Goal: Navigation & Orientation: Find specific page/section

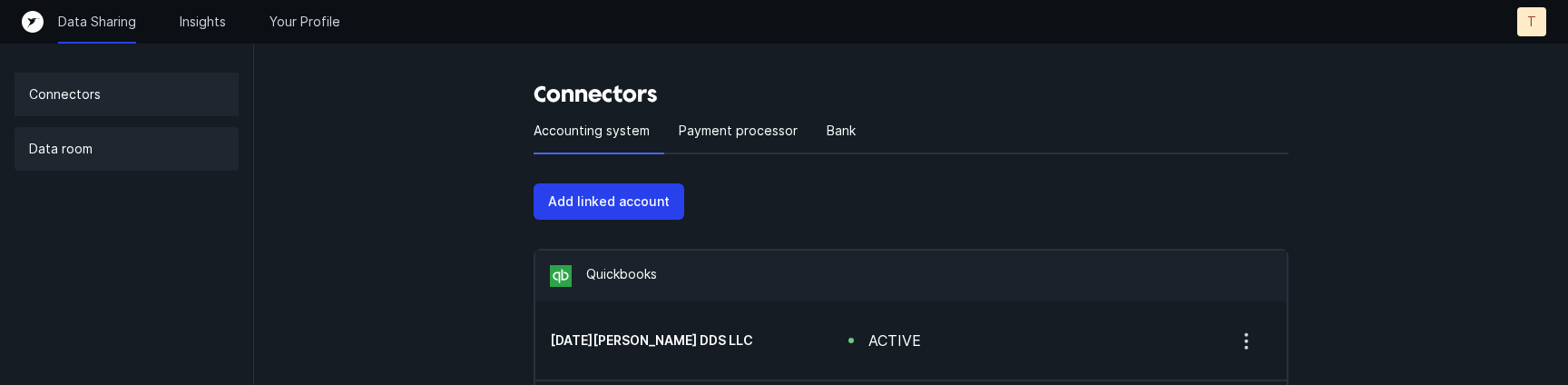
click at [112, 157] on div "Data room" at bounding box center [126, 149] width 224 height 44
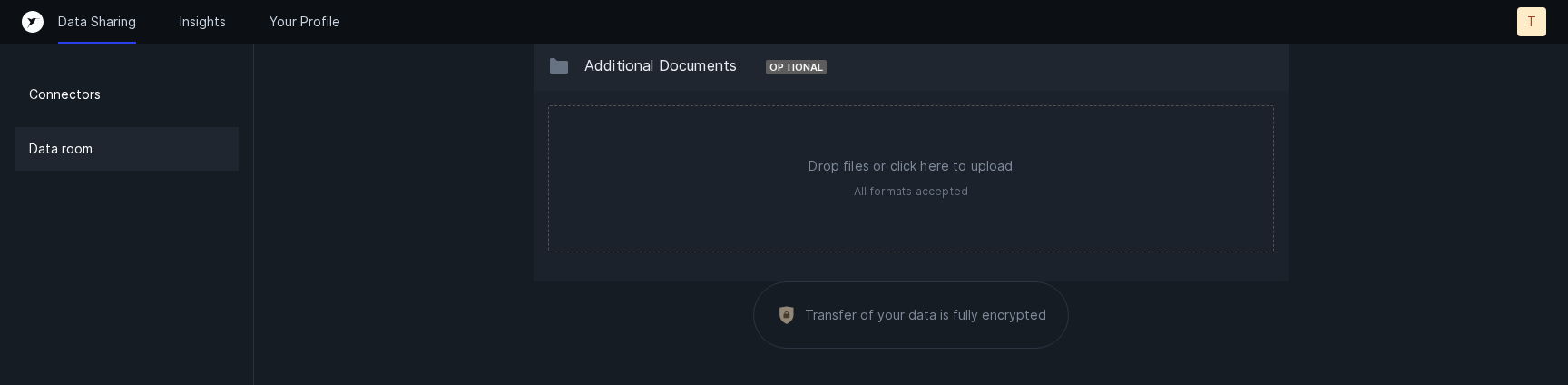
scroll to position [2129, 0]
click at [216, 24] on p "Insights" at bounding box center [202, 22] width 47 height 18
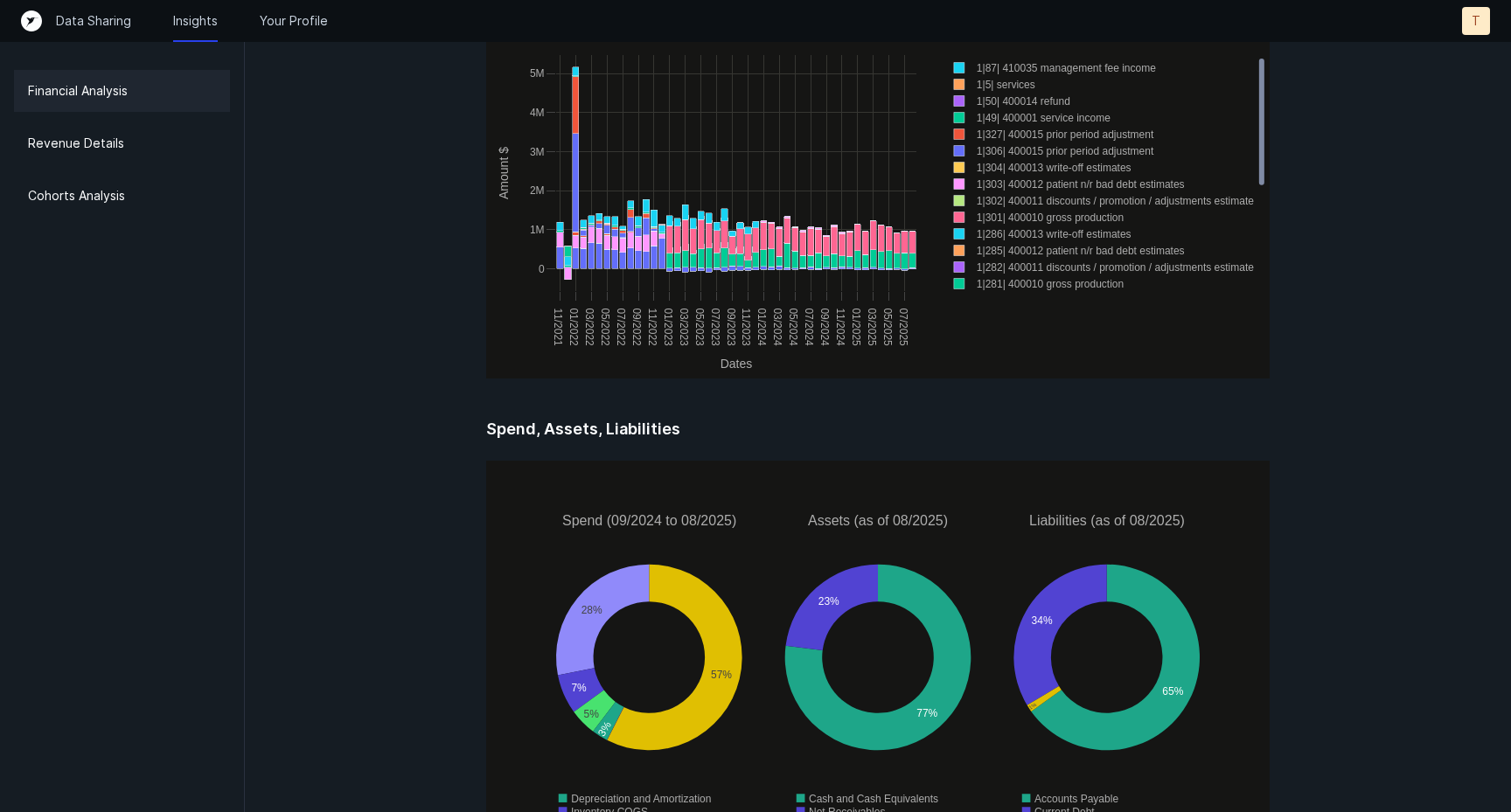
scroll to position [2185, 0]
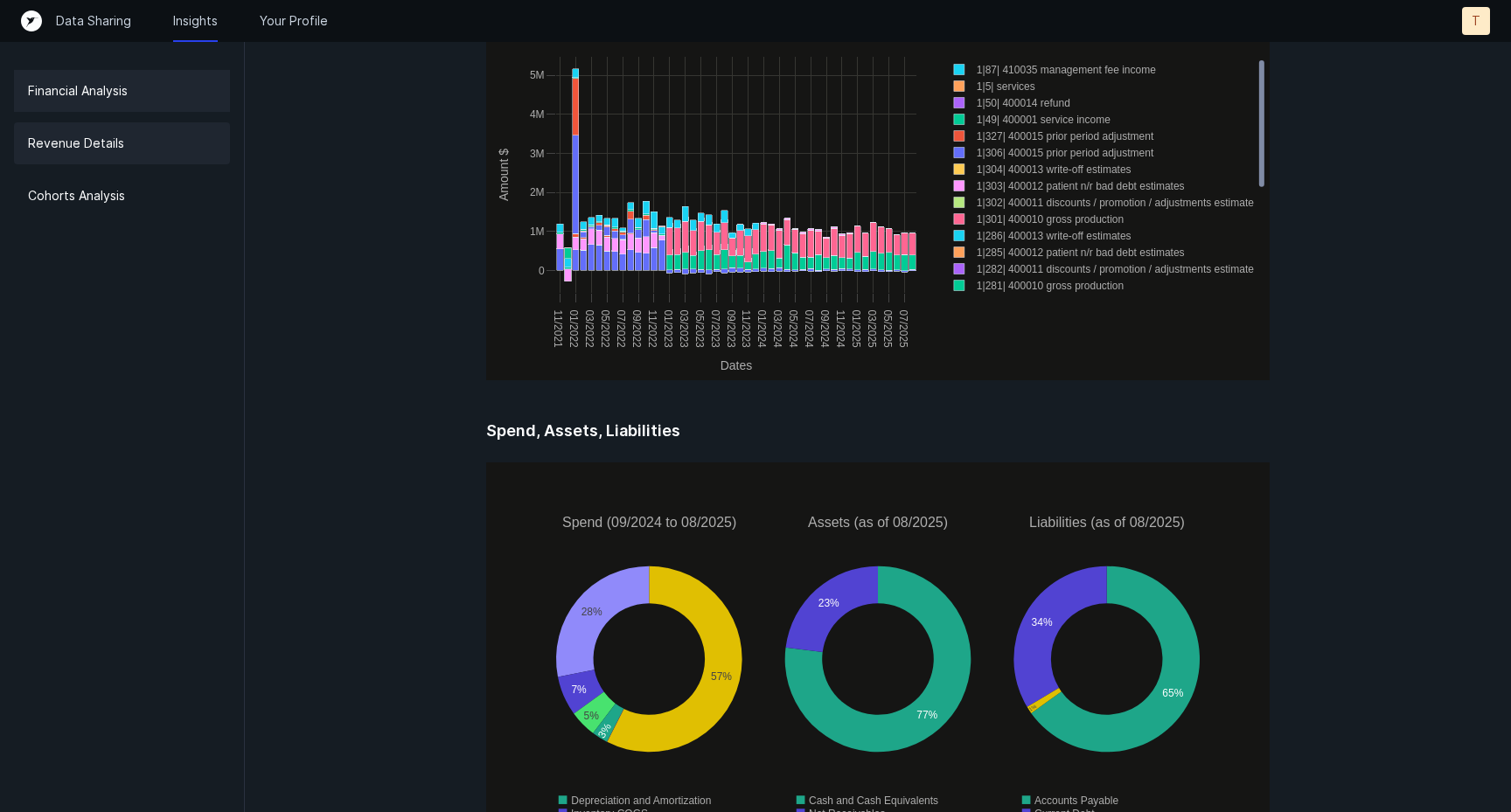
click at [159, 155] on div "Revenue Details" at bounding box center [122, 144] width 216 height 42
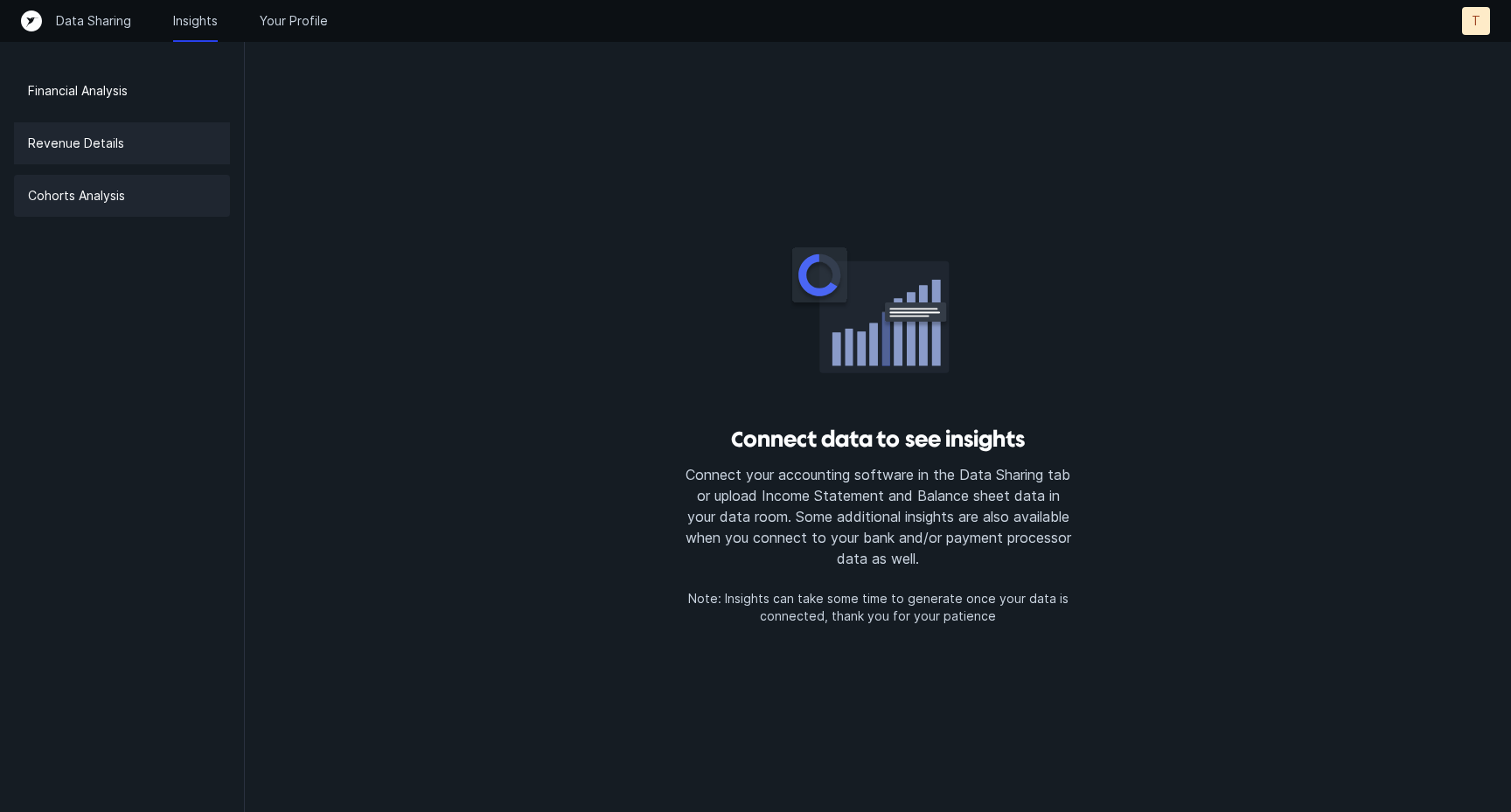
click at [101, 191] on p "Cohorts Analysis" at bounding box center [77, 196] width 97 height 21
click at [95, 125] on div "Revenue Details" at bounding box center [122, 144] width 216 height 42
click at [283, 33] on div "Data Sharing Insights Your Profile T T" at bounding box center [755, 21] width 1469 height 28
click at [286, 26] on p "Your Profile" at bounding box center [293, 21] width 68 height 18
